Goal: Find contact information: Find contact information

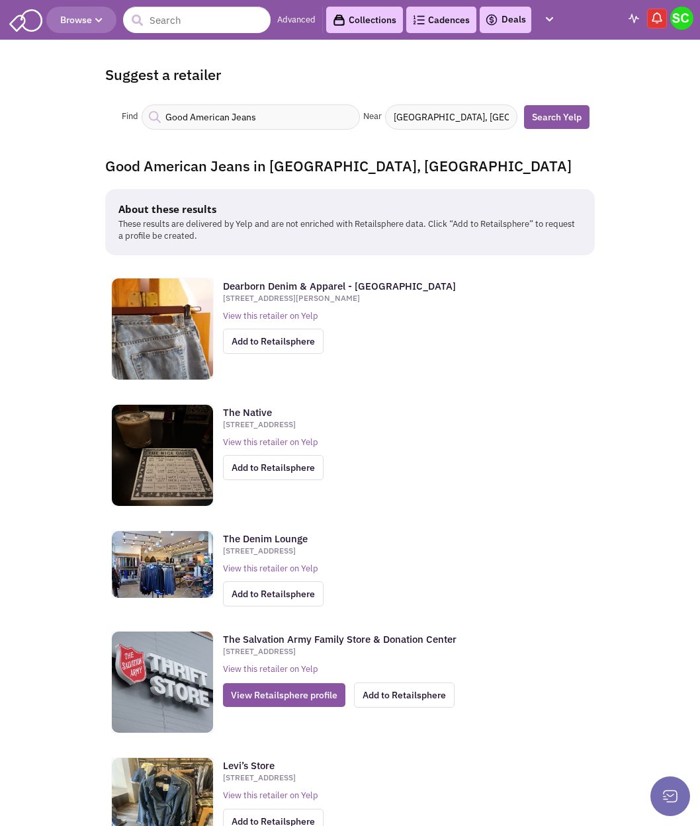
click at [257, 114] on input "Good American Jeans" at bounding box center [251, 117] width 218 height 25
click at [202, 7] on input "text" at bounding box center [197, 20] width 148 height 26
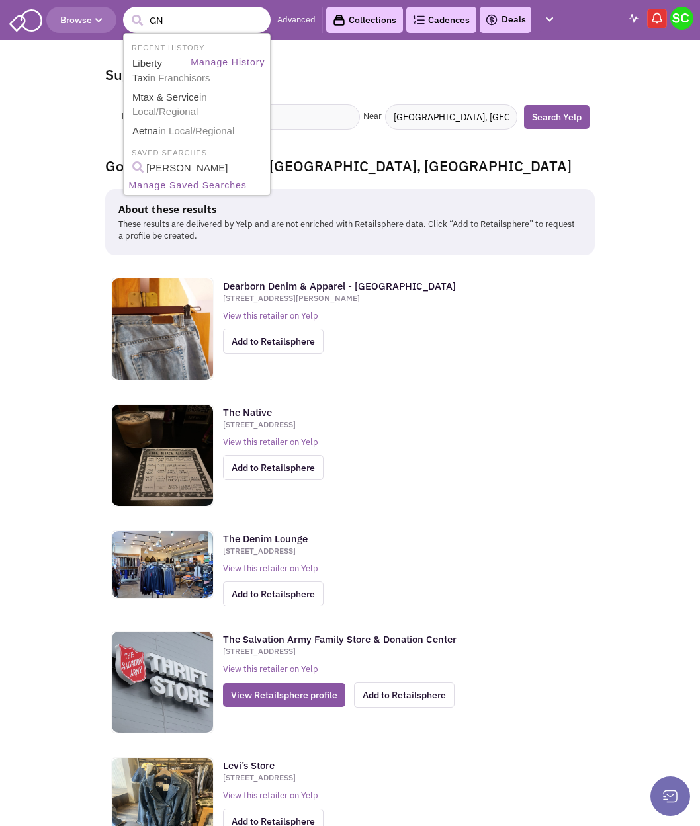
type input "GNC"
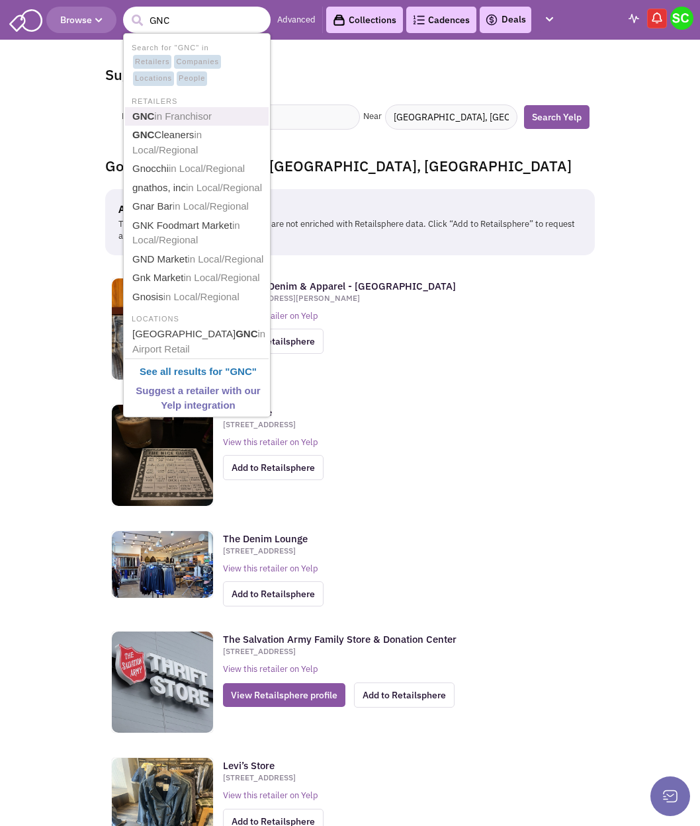
click at [187, 116] on span "in Franchisor" at bounding box center [183, 115] width 58 height 11
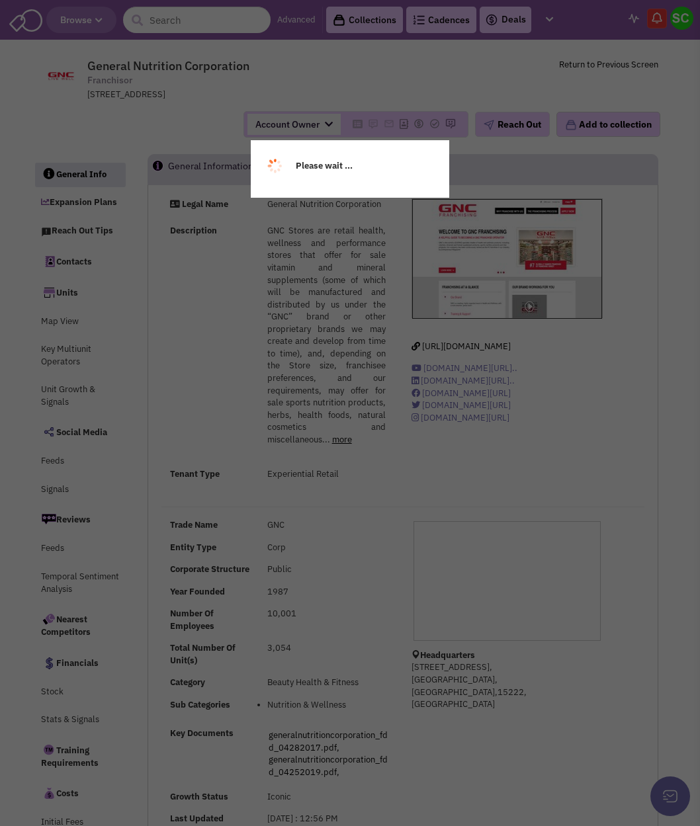
select select
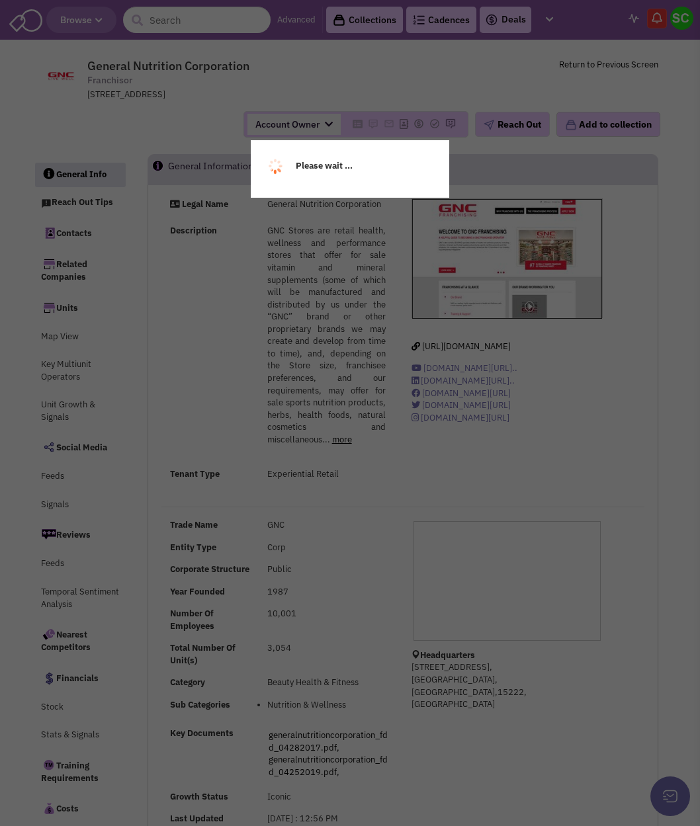
select select
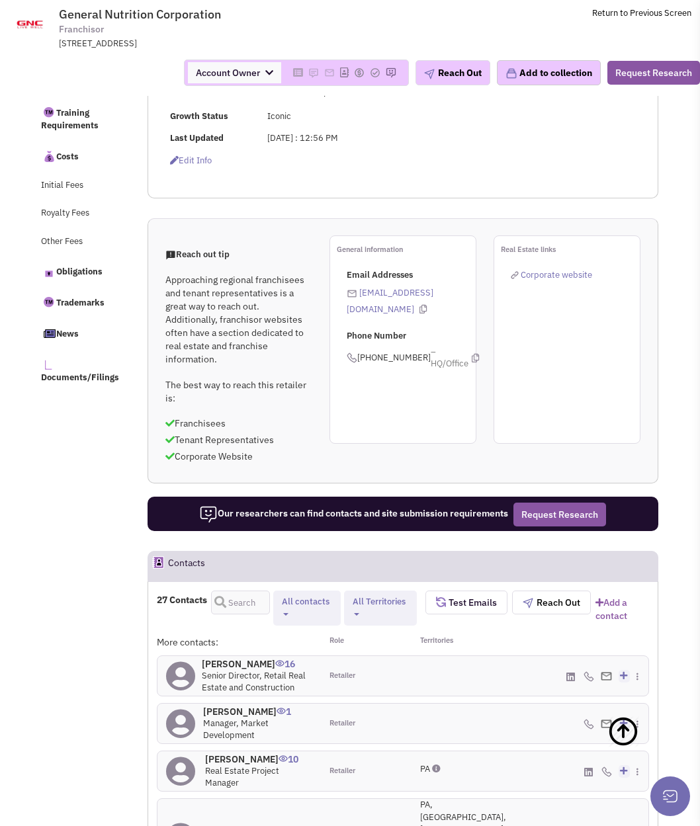
scroll to position [689, 0]
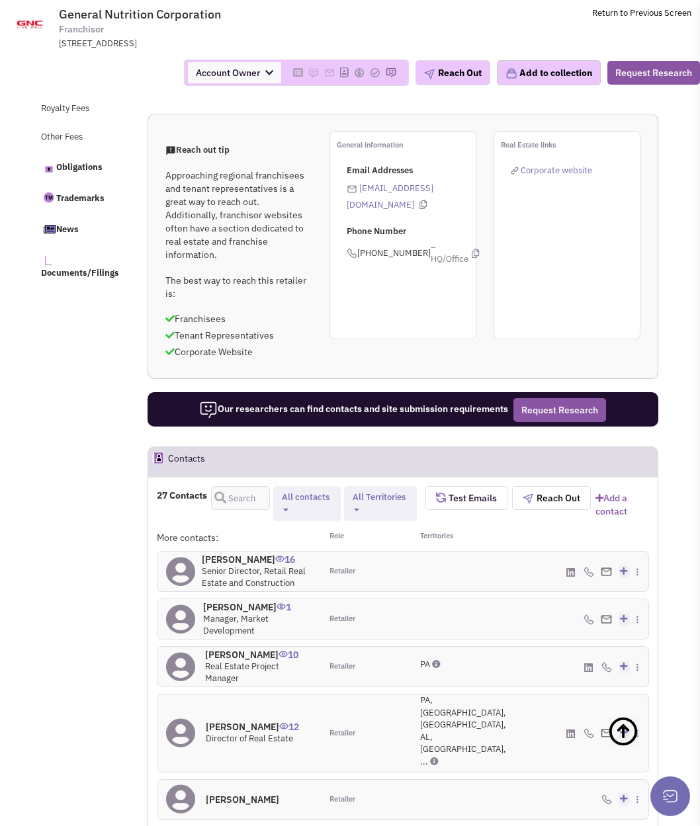
click at [571, 578] on icon at bounding box center [570, 573] width 9 height 10
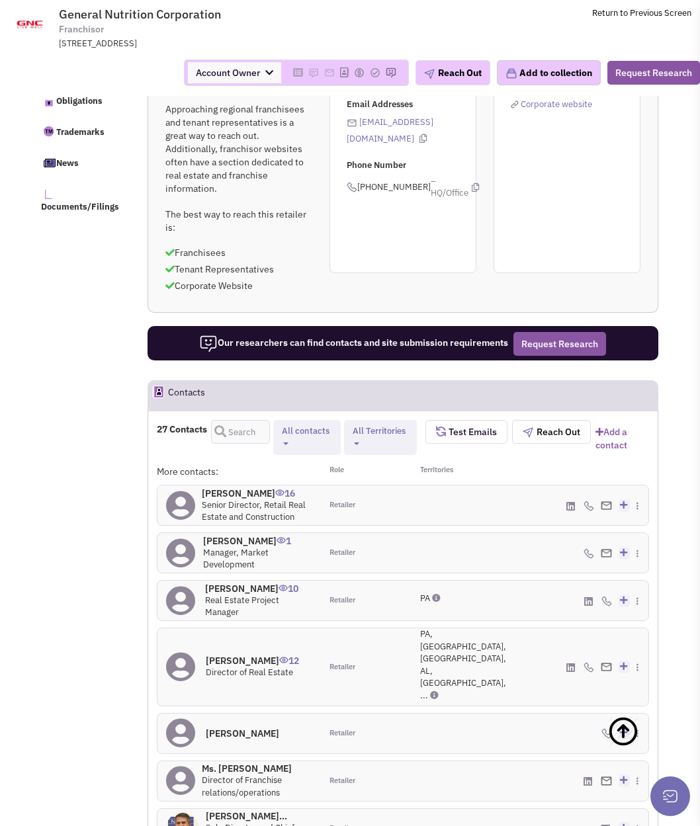
click at [569, 675] on link at bounding box center [570, 669] width 9 height 13
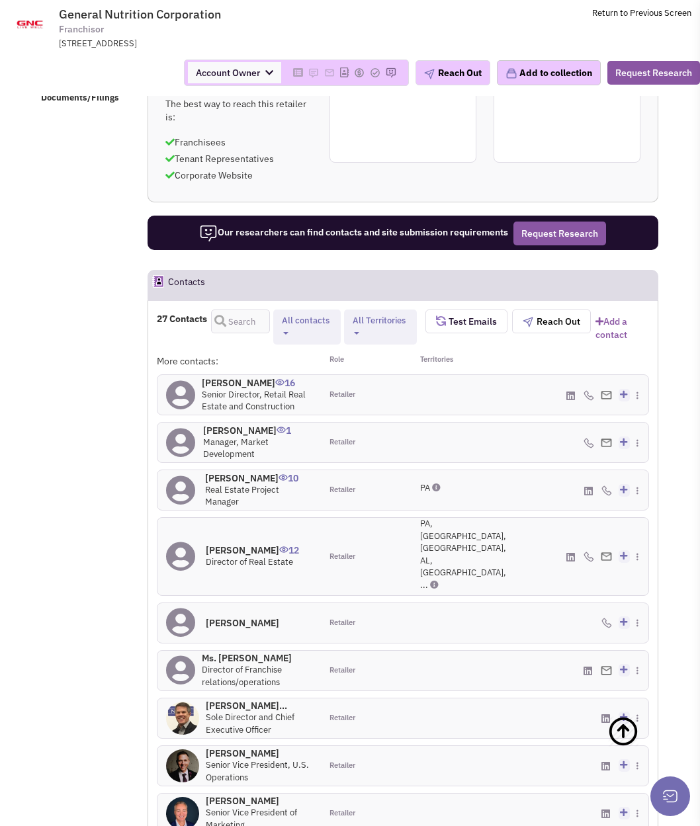
scroll to position [889, 0]
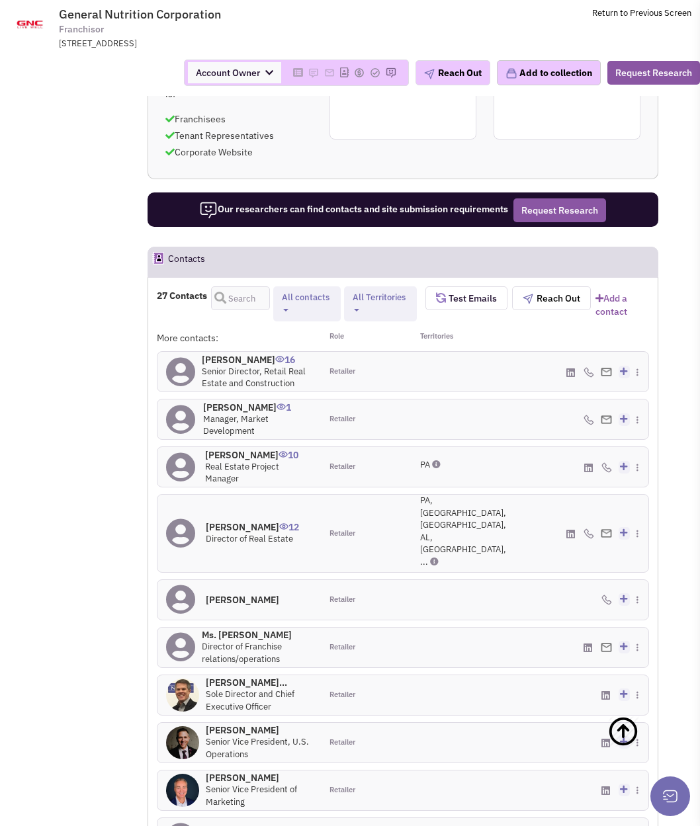
click at [585, 645] on icon at bounding box center [587, 648] width 9 height 10
drag, startPoint x: 285, startPoint y: 635, endPoint x: 219, endPoint y: 634, distance: 66.2
click at [219, 634] on h4 "Ms. Jessica Will 0" at bounding box center [257, 635] width 110 height 12
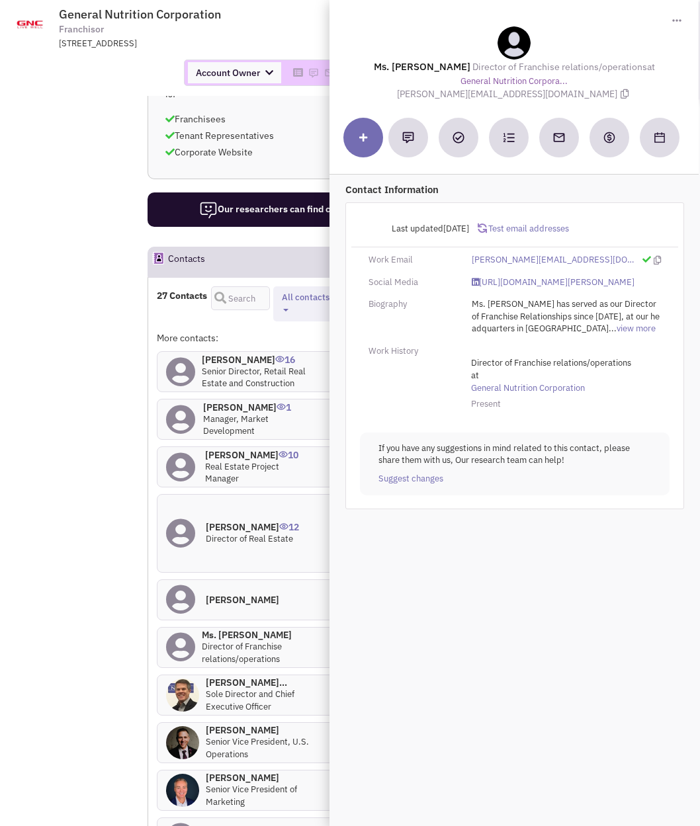
copy h4 "Jessica Will"
drag, startPoint x: 460, startPoint y: 65, endPoint x: 633, endPoint y: 71, distance: 172.7
click at [633, 71] on div "Ms. Jessica Will Director of Franchise relations/operations at General Nutritio…" at bounding box center [514, 63] width 356 height 75
copy div "Director of Franchise relations/operations"
click at [621, 95] on icon at bounding box center [625, 93] width 8 height 9
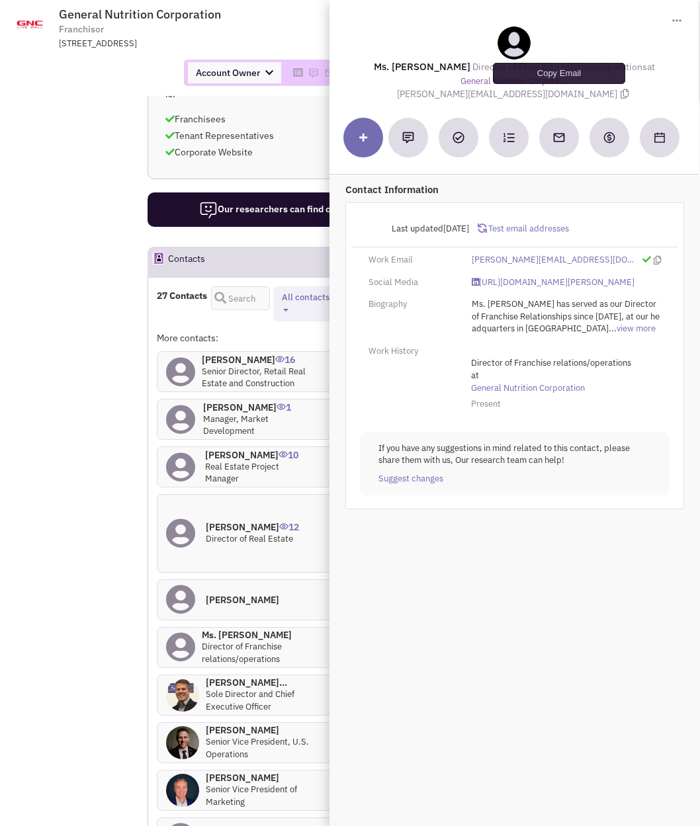
copy div "Director of Franchise relations/operations"
